Goal: Transaction & Acquisition: Book appointment/travel/reservation

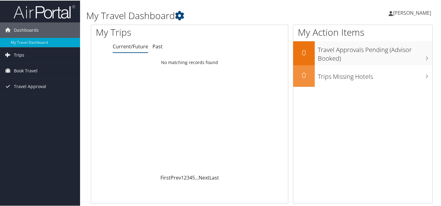
click at [15, 55] on span "Trips" at bounding box center [19, 54] width 10 height 15
click at [23, 98] on span "Book Travel" at bounding box center [26, 97] width 24 height 15
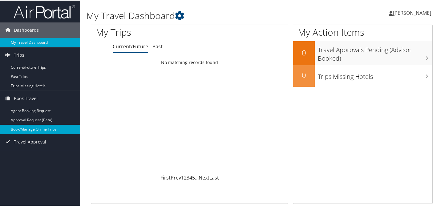
click at [31, 128] on link "Book/Manage Online Trips" at bounding box center [40, 128] width 80 height 9
